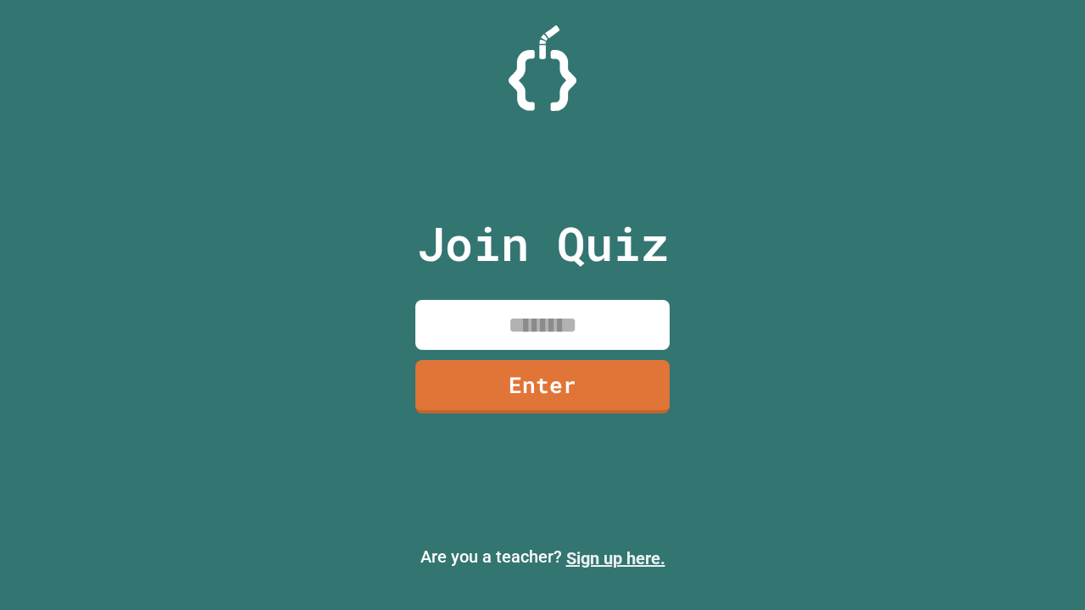
click at [615, 559] on link "Sign up here." at bounding box center [615, 559] width 99 height 20
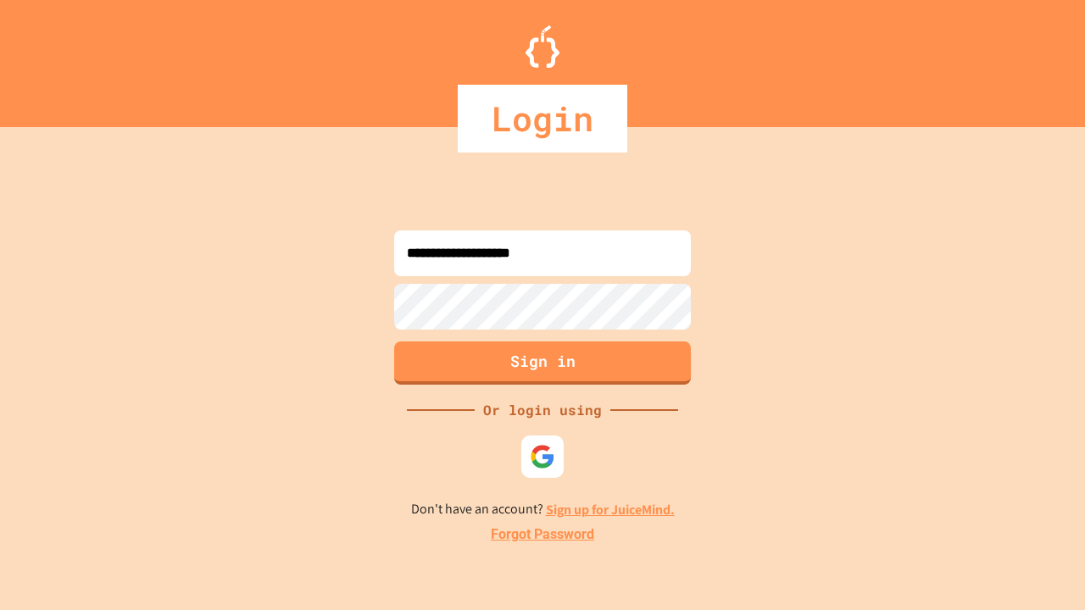
type input "**********"
